Goal: Information Seeking & Learning: Check status

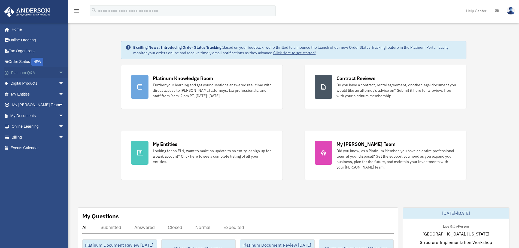
click at [61, 71] on span "arrow_drop_down" at bounding box center [64, 72] width 11 height 11
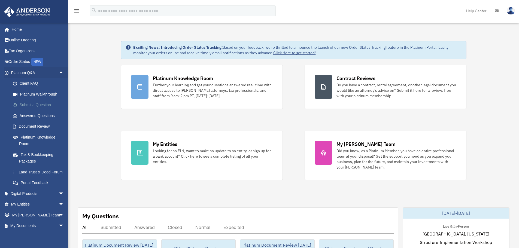
click at [41, 107] on link "Submit a Question" at bounding box center [40, 105] width 65 height 11
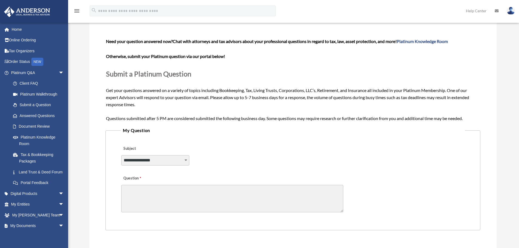
scroll to position [55, 0]
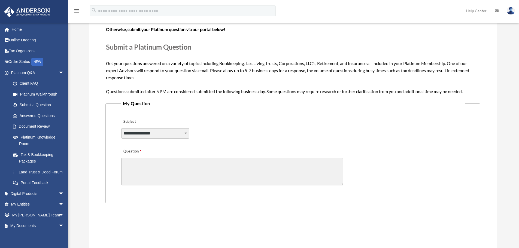
click at [173, 135] on select "**********" at bounding box center [155, 133] width 68 height 10
click at [219, 172] on textarea "Question" at bounding box center [232, 172] width 222 height 28
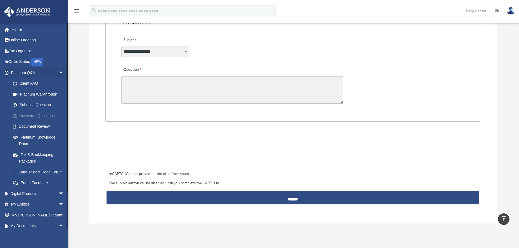
click at [34, 115] on link "Answered Questions" at bounding box center [40, 115] width 65 height 11
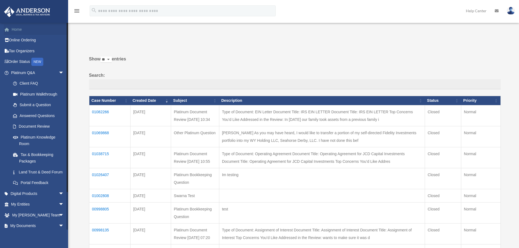
click at [14, 25] on link "Home" at bounding box center [38, 29] width 68 height 11
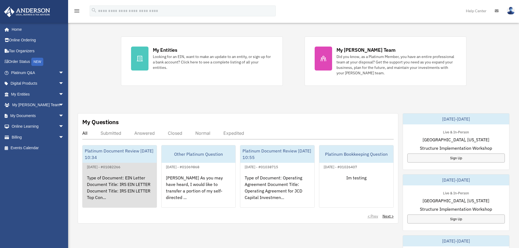
scroll to position [109, 0]
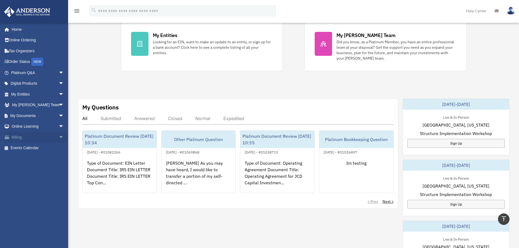
click at [35, 139] on link "Billing arrow_drop_down" at bounding box center [38, 137] width 68 height 11
click at [59, 139] on span "arrow_drop_down" at bounding box center [64, 137] width 11 height 11
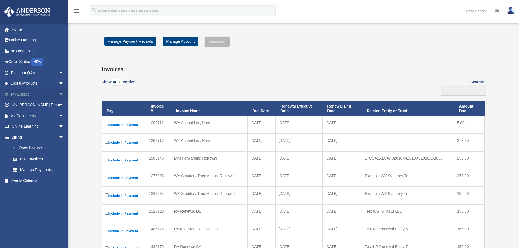
click at [59, 94] on span "arrow_drop_down" at bounding box center [64, 94] width 11 height 11
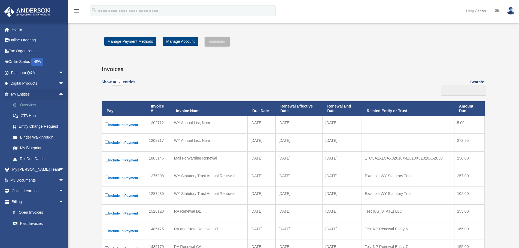
click at [27, 101] on link "Overview" at bounding box center [40, 105] width 65 height 11
click at [177, 37] on link "Manage Account" at bounding box center [180, 41] width 35 height 9
click at [515, 10] on link at bounding box center [511, 11] width 16 height 24
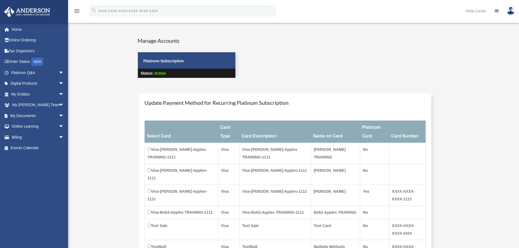
click at [517, 7] on link at bounding box center [511, 11] width 16 height 24
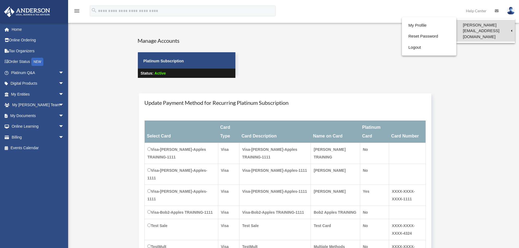
click at [467, 24] on link "[PERSON_NAME][EMAIL_ADDRESS][DOMAIN_NAME]" at bounding box center [486, 31] width 59 height 22
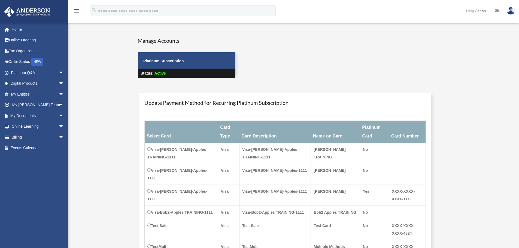
click at [513, 8] on img at bounding box center [511, 11] width 8 height 8
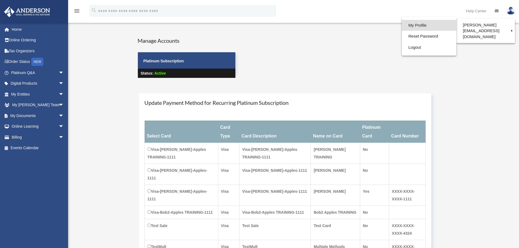
click at [408, 26] on link "My Profile" at bounding box center [429, 25] width 55 height 11
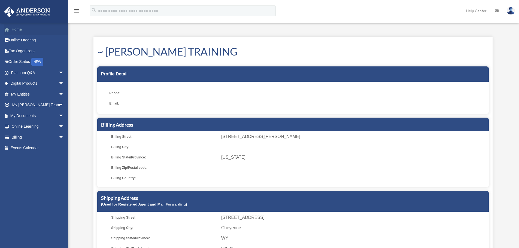
click at [17, 31] on link "Home" at bounding box center [38, 29] width 68 height 11
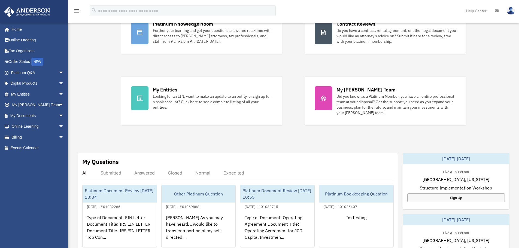
scroll to position [27, 0]
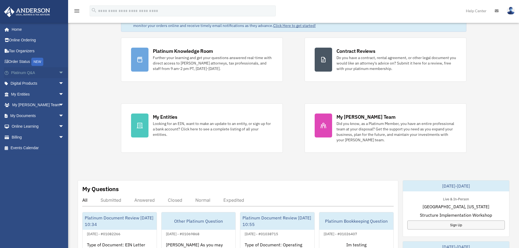
click at [59, 72] on span "arrow_drop_down" at bounding box center [64, 72] width 11 height 11
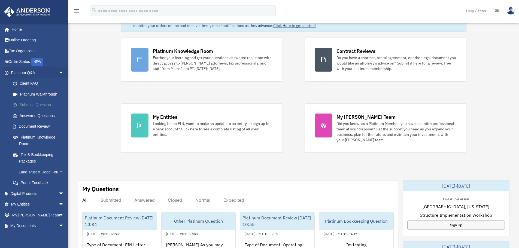
click at [41, 106] on link "Submit a Question" at bounding box center [40, 105] width 65 height 11
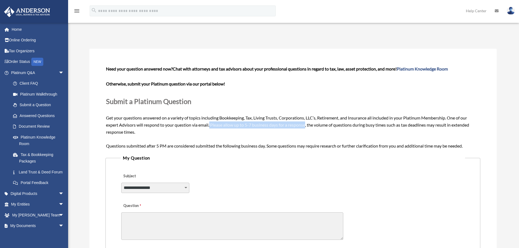
drag, startPoint x: 211, startPoint y: 123, endPoint x: 308, endPoint y: 128, distance: 96.6
click at [308, 128] on div "Need your question answered now? Chat with attorneys and tax advisors about you…" at bounding box center [293, 107] width 374 height 84
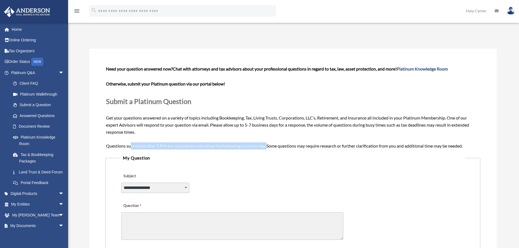
drag, startPoint x: 131, startPoint y: 148, endPoint x: 269, endPoint y: 146, distance: 138.3
click at [269, 146] on span "Need your question answered now? Chat with attorneys and tax advisors about you…" at bounding box center [293, 107] width 374 height 82
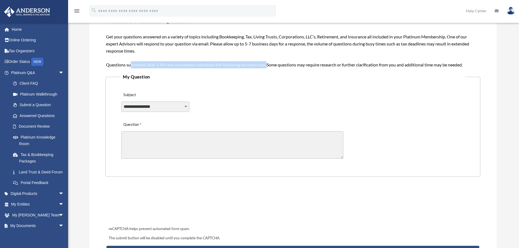
scroll to position [136, 0]
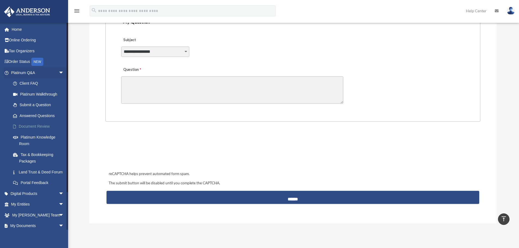
click at [47, 127] on link "Document Review" at bounding box center [40, 126] width 65 height 11
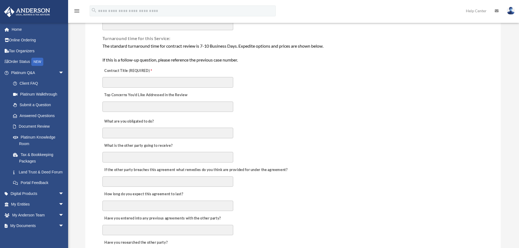
scroll to position [109, 0]
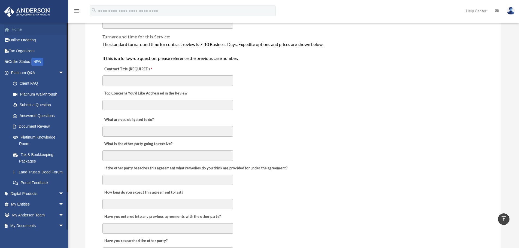
click at [9, 28] on span at bounding box center [10, 30] width 4 height 4
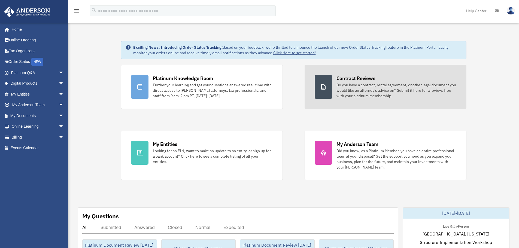
click at [348, 81] on div "Contract Reviews" at bounding box center [356, 78] width 39 height 7
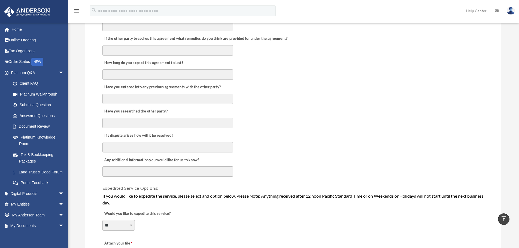
scroll to position [245, 0]
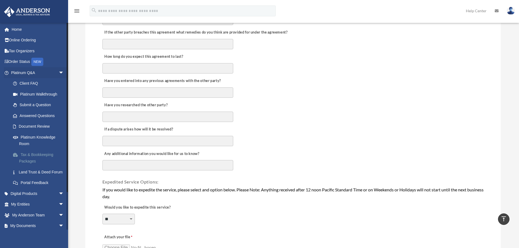
click at [35, 156] on link "Tax & Bookkeeping Packages" at bounding box center [40, 157] width 65 height 17
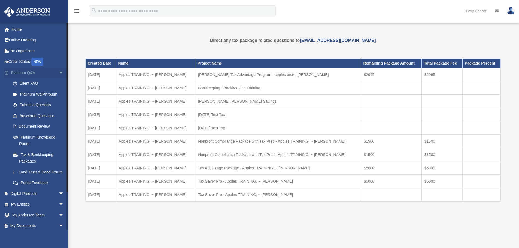
click at [59, 73] on span "arrow_drop_down" at bounding box center [64, 72] width 11 height 11
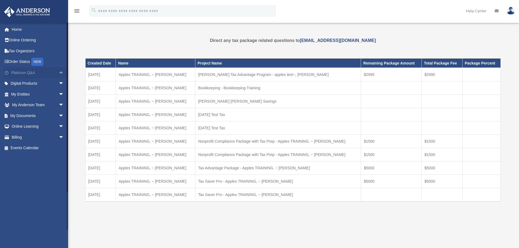
click at [59, 74] on span "arrow_drop_up" at bounding box center [64, 72] width 11 height 11
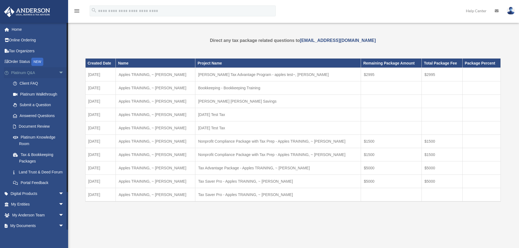
click at [59, 73] on span "arrow_drop_down" at bounding box center [64, 72] width 11 height 11
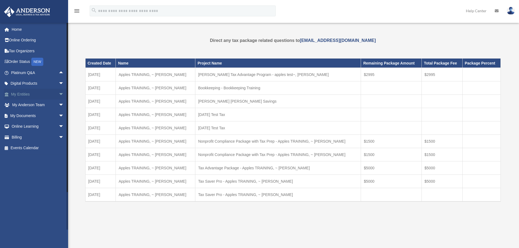
click at [59, 94] on span "arrow_drop_down" at bounding box center [64, 94] width 11 height 11
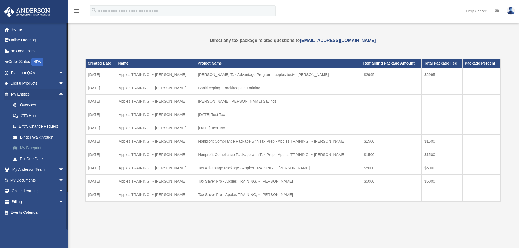
click at [42, 146] on link "My Blueprint" at bounding box center [40, 148] width 65 height 11
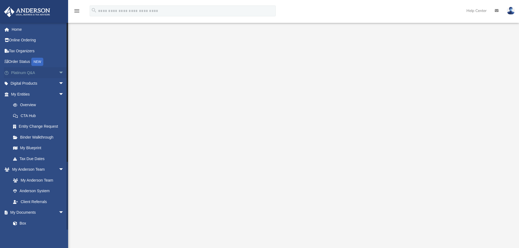
click at [59, 71] on span "arrow_drop_down" at bounding box center [64, 72] width 11 height 11
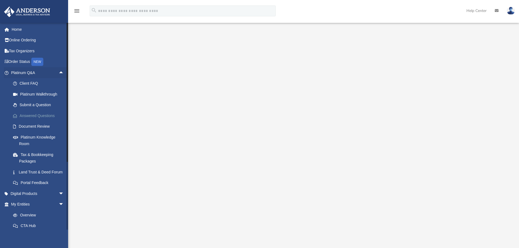
click at [35, 118] on link "Answered Questions" at bounding box center [40, 115] width 65 height 11
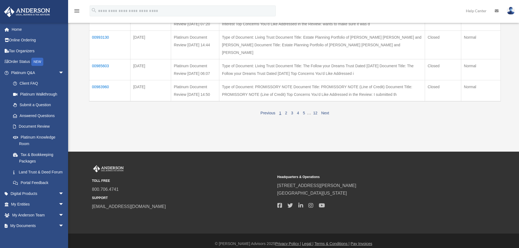
scroll to position [245, 0]
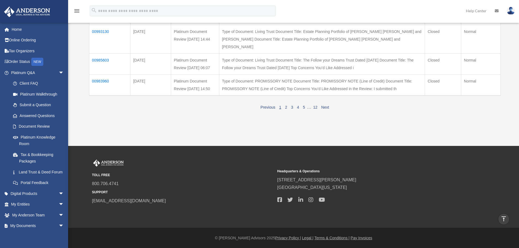
click at [318, 110] on span "1 2 3 4 5 … 12" at bounding box center [299, 107] width 42 height 5
click at [315, 110] on link "12" at bounding box center [316, 107] width 4 height 4
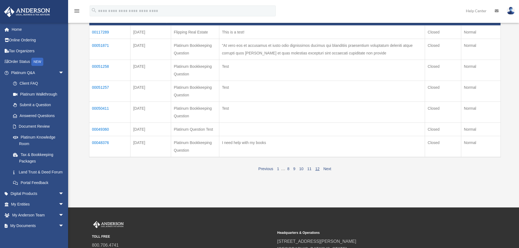
scroll to position [109, 0]
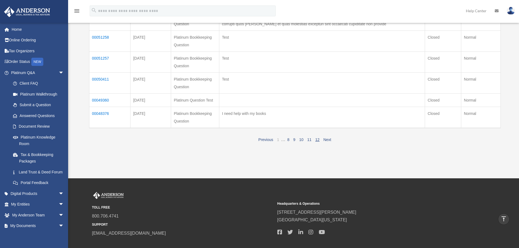
click at [278, 139] on link "1" at bounding box center [278, 140] width 2 height 4
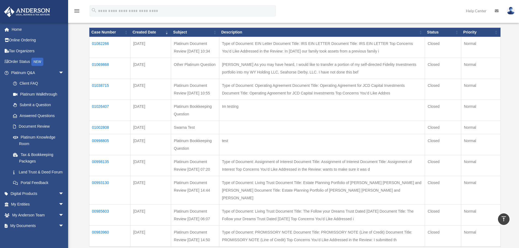
scroll to position [0, 0]
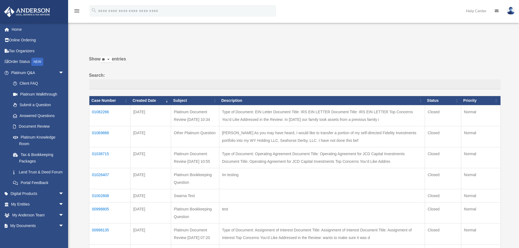
click at [100, 107] on td "01082266" at bounding box center [109, 115] width 41 height 21
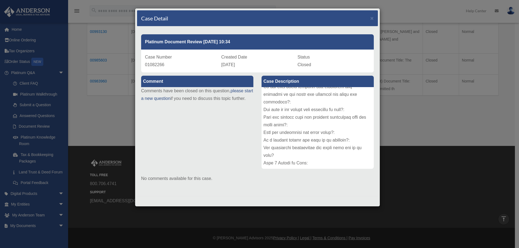
scroll to position [257, 0]
click at [372, 18] on span "×" at bounding box center [373, 18] width 4 height 6
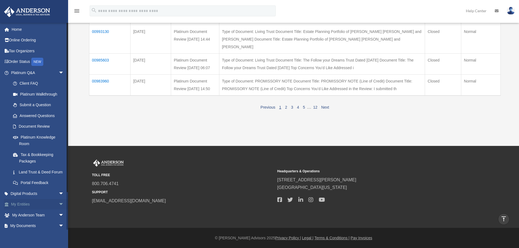
click at [59, 211] on span "arrow_drop_down" at bounding box center [64, 204] width 11 height 11
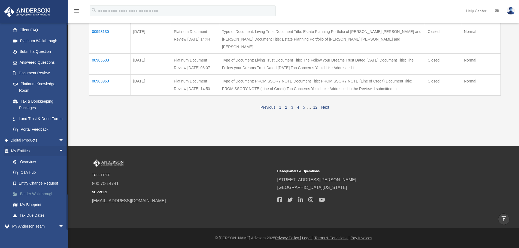
scroll to position [0, 0]
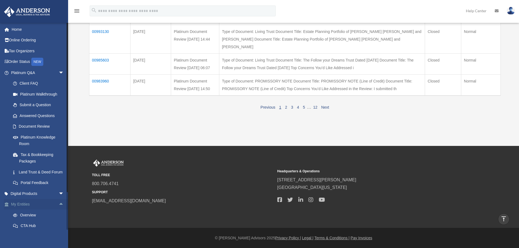
click at [59, 211] on span "arrow_drop_up" at bounding box center [64, 204] width 11 height 11
click at [58, 62] on link "Order Status NEW" at bounding box center [38, 61] width 68 height 11
click at [59, 71] on span "arrow_drop_down" at bounding box center [64, 72] width 11 height 11
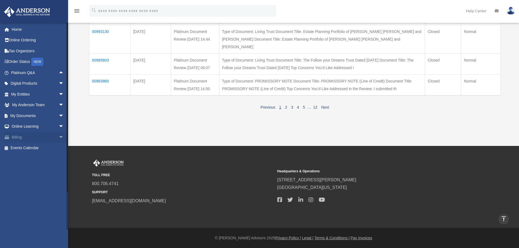
click at [59, 137] on span "arrow_drop_down" at bounding box center [64, 137] width 11 height 11
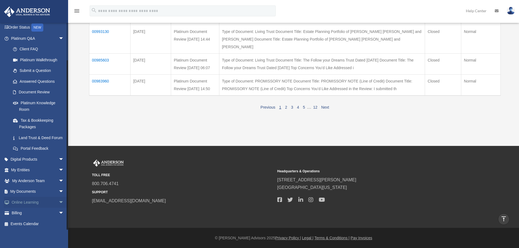
scroll to position [42, 0]
click at [59, 211] on span "arrow_drop_down" at bounding box center [64, 212] width 11 height 11
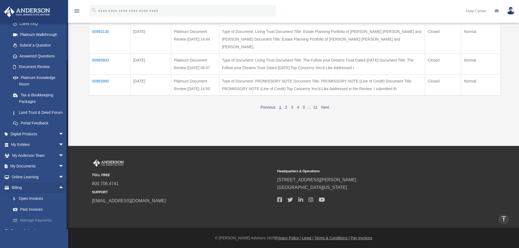
scroll to position [74, 0]
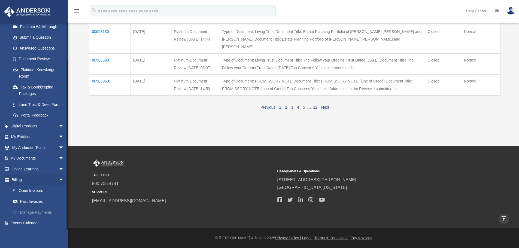
click at [43, 208] on link "Manage Payments" at bounding box center [40, 212] width 65 height 11
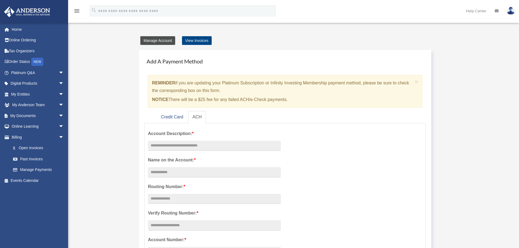
click at [164, 40] on link "Manage Account" at bounding box center [157, 40] width 35 height 9
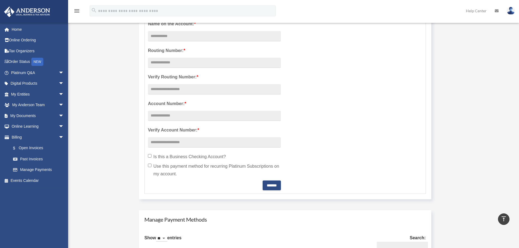
scroll to position [171, 0]
